Goal: Information Seeking & Learning: Learn about a topic

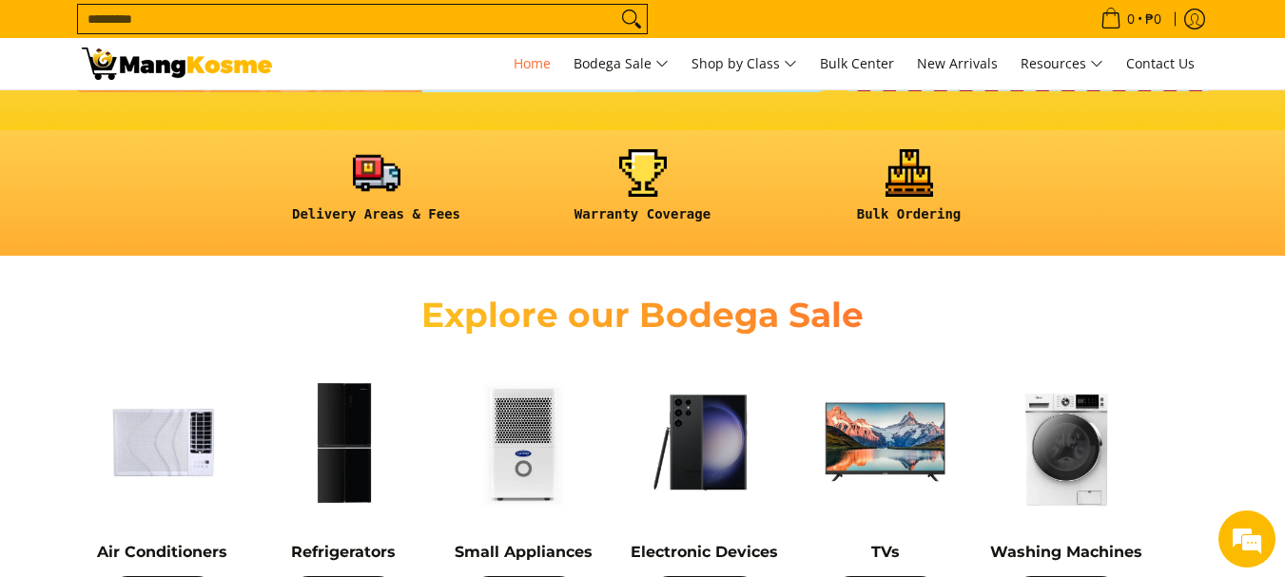
scroll to position [571, 0]
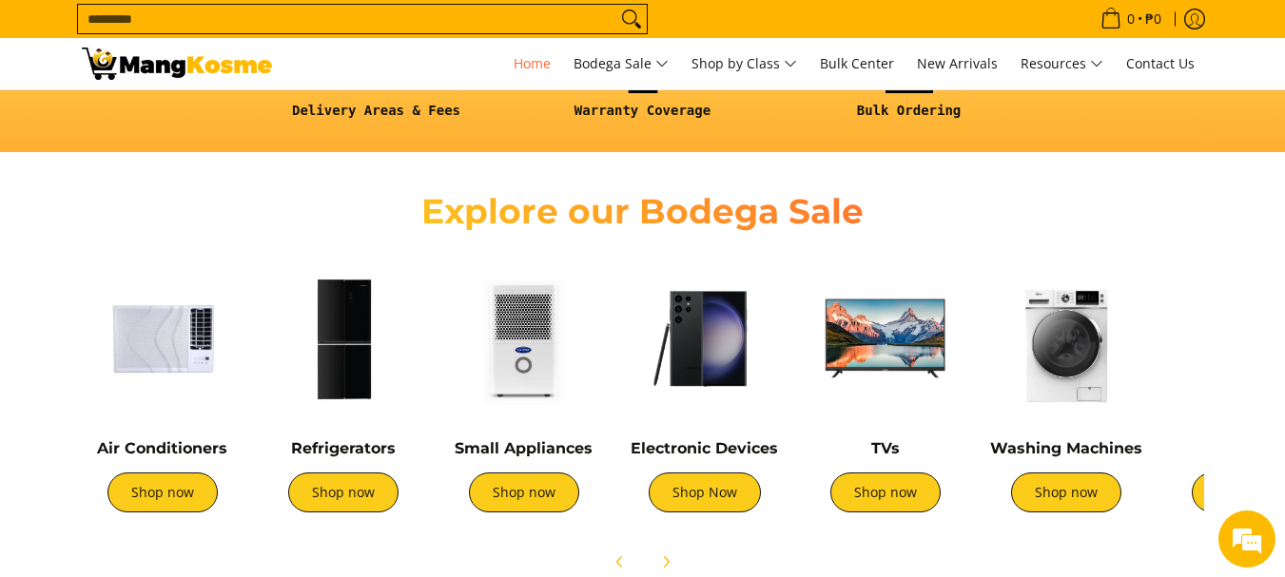
click at [148, 330] on img at bounding box center [163, 339] width 162 height 162
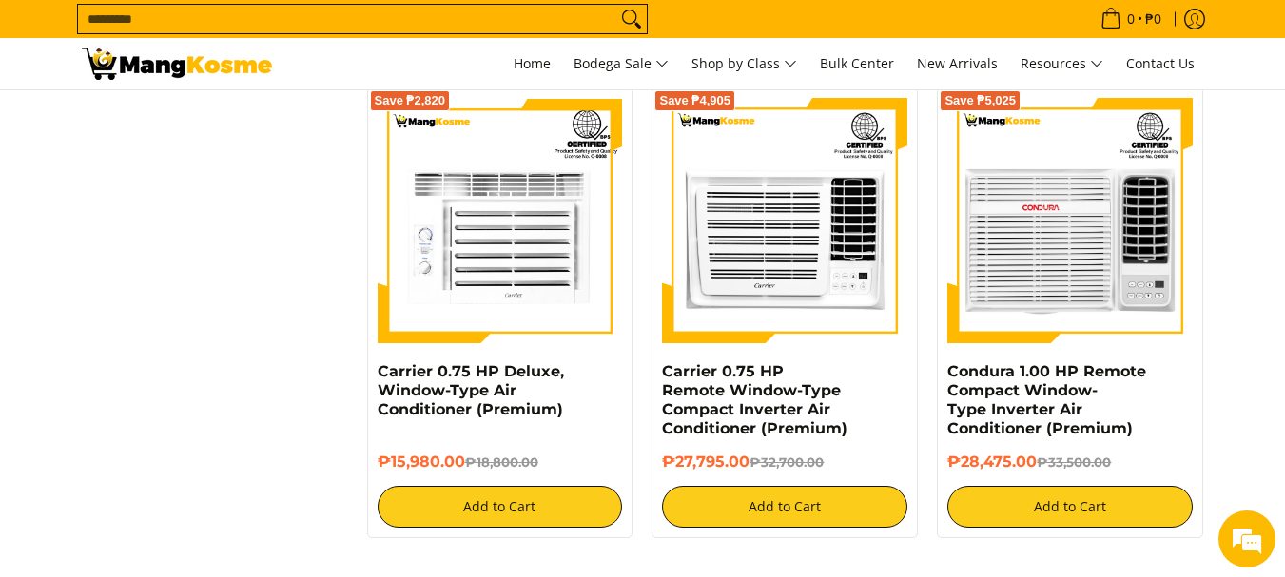
scroll to position [3613, 0]
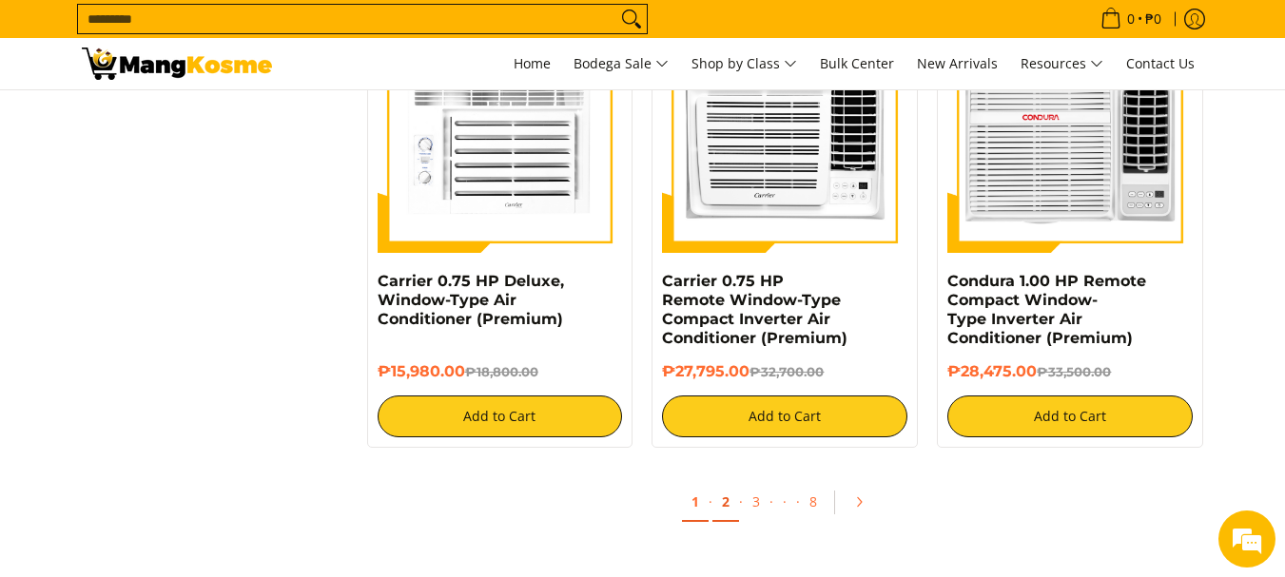
click at [731, 514] on link "2" at bounding box center [725, 502] width 27 height 39
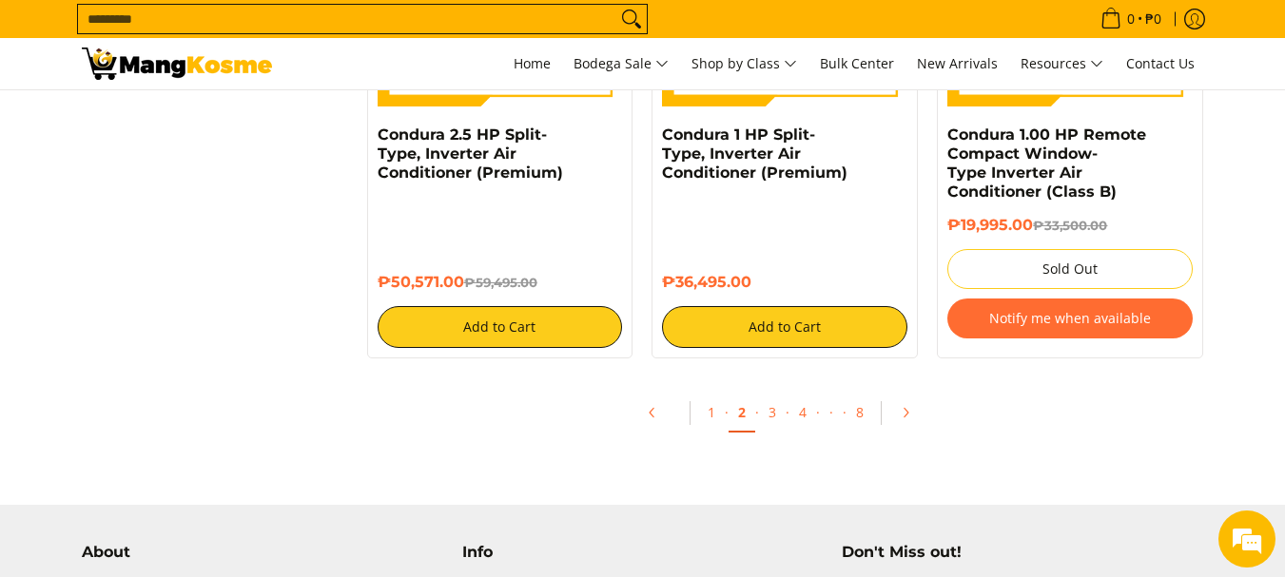
scroll to position [3804, 0]
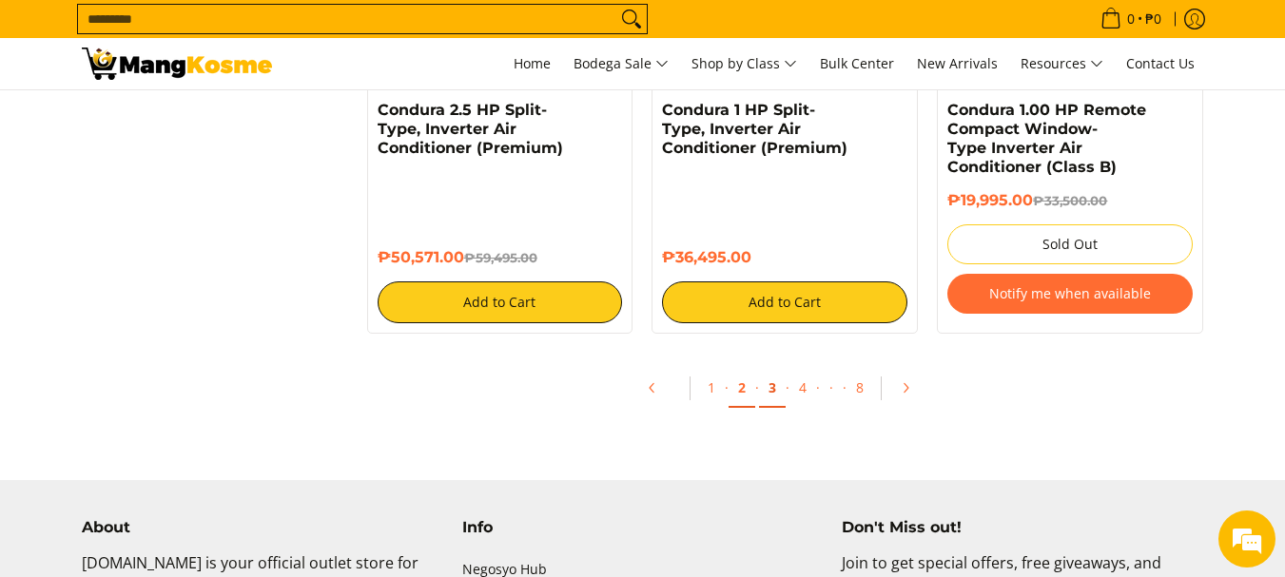
click at [779, 384] on link "3" at bounding box center [772, 388] width 27 height 39
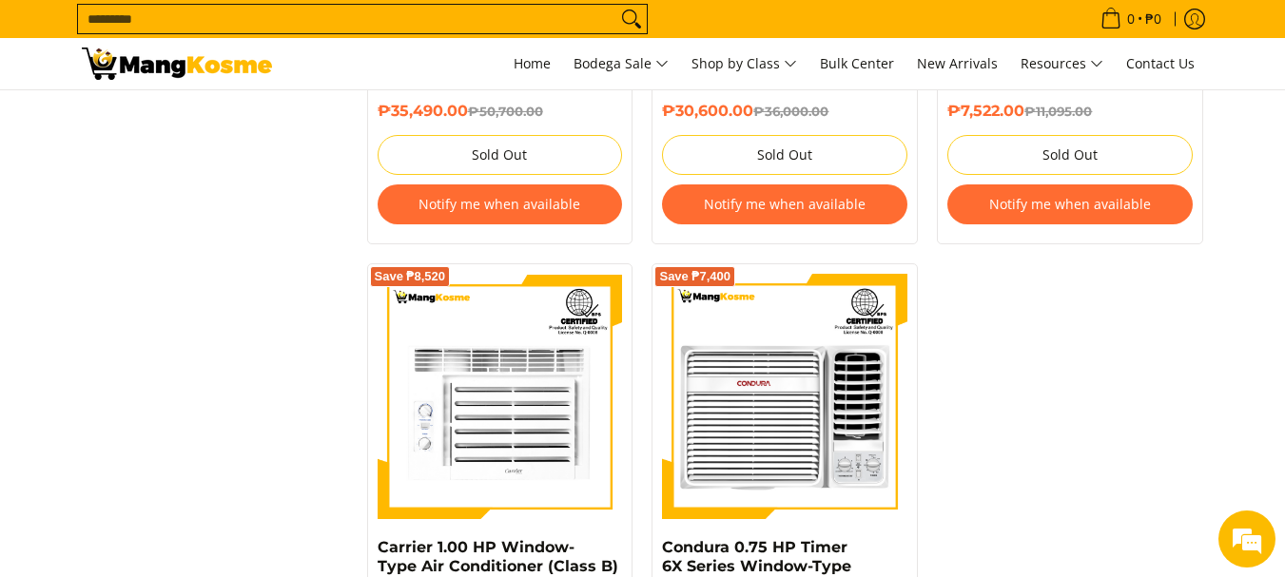
scroll to position [4279, 0]
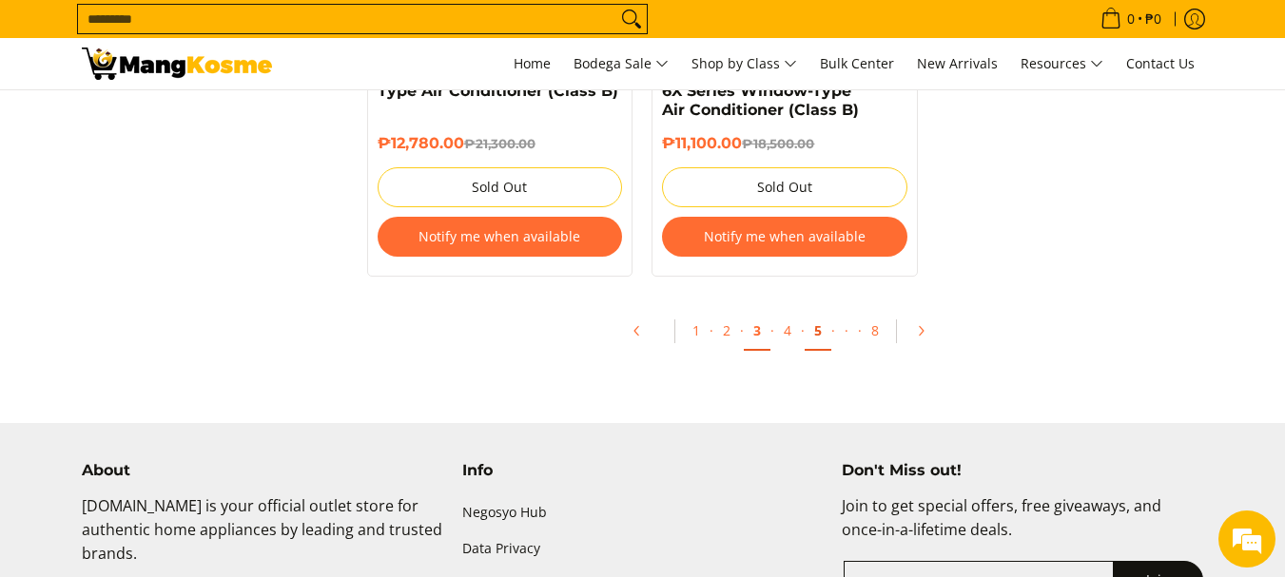
click at [816, 312] on link "5" at bounding box center [817, 331] width 27 height 39
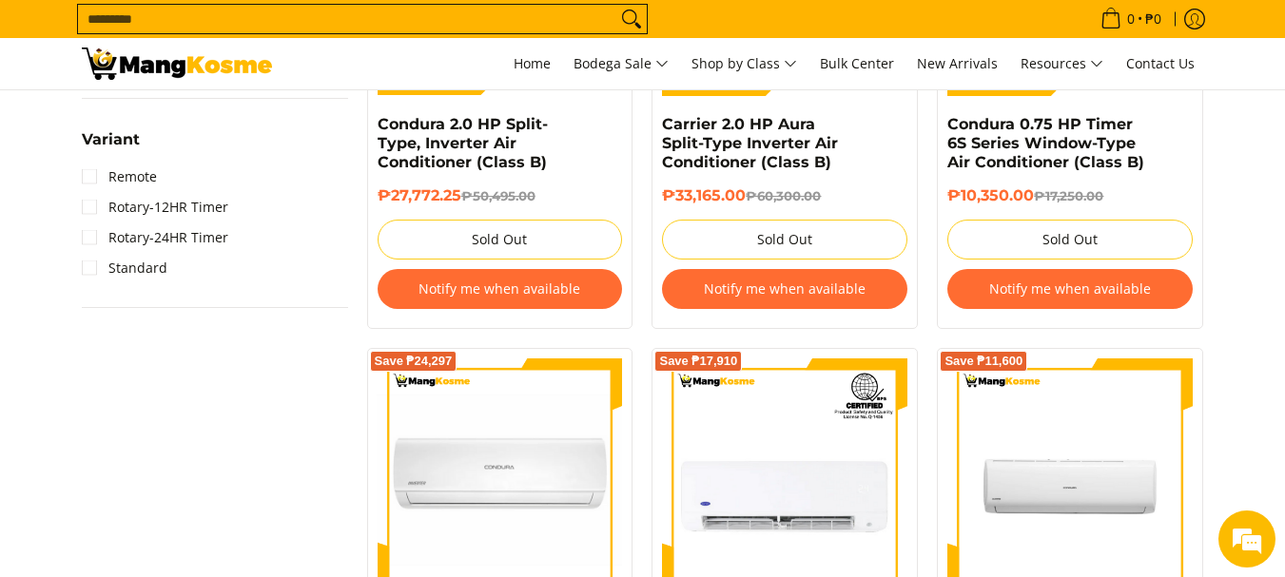
scroll to position [1521, 0]
